Goal: Information Seeking & Learning: Learn about a topic

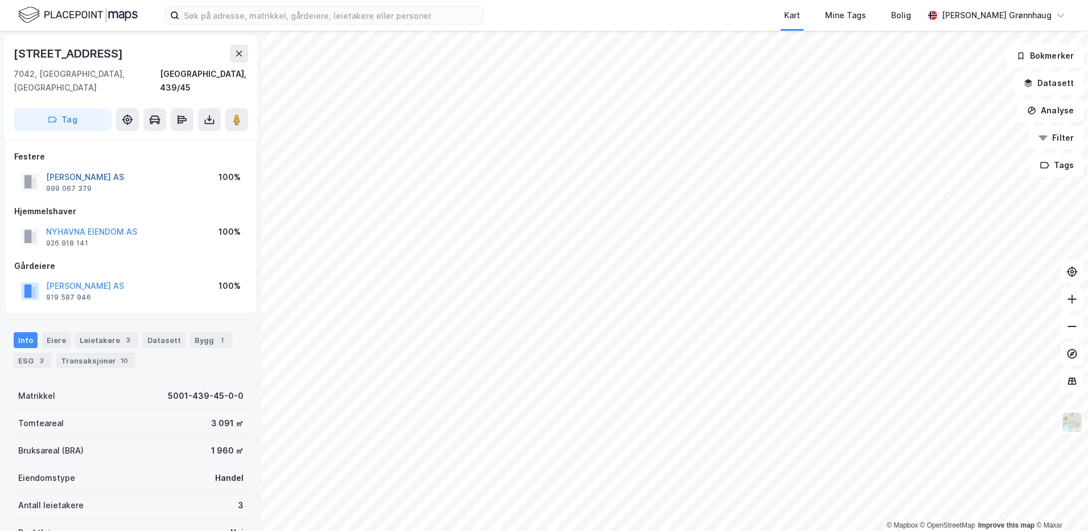
click at [0, 0] on button "[PERSON_NAME] AS" at bounding box center [0, 0] width 0 height 0
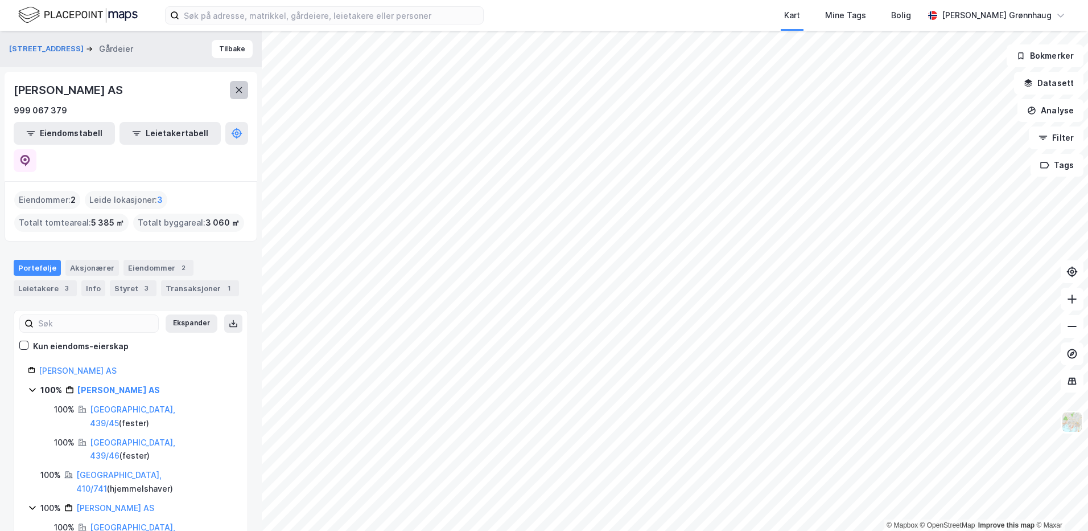
click at [237, 97] on button at bounding box center [239, 90] width 18 height 18
